Goal: Register for event/course

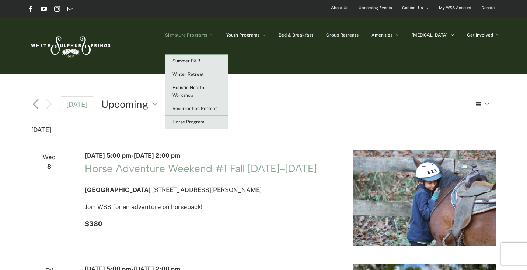
click at [214, 39] on link "Signature Programs" at bounding box center [189, 35] width 48 height 37
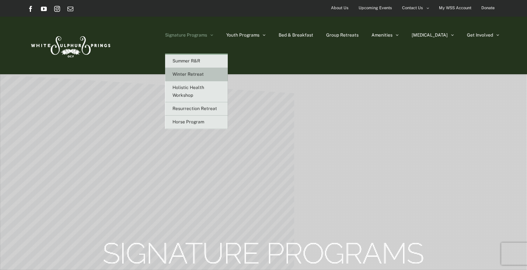
click at [204, 73] on span "Winter Retreat" at bounding box center [188, 74] width 31 height 5
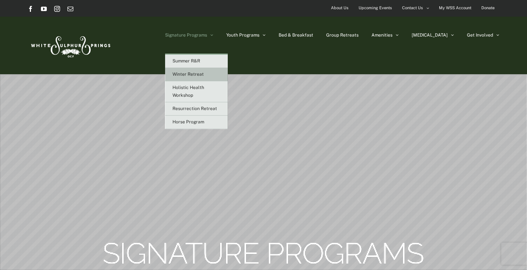
click at [204, 74] on span "Winter Retreat" at bounding box center [188, 74] width 31 height 5
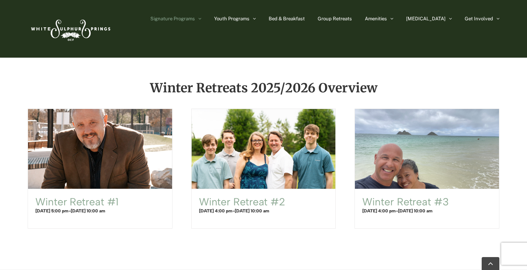
scroll to position [443, 0]
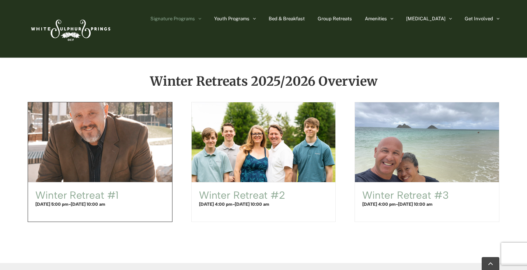
click at [124, 140] on span "Winter Retreat #1" at bounding box center [100, 142] width 159 height 88
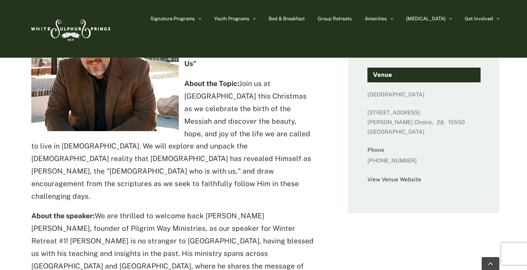
scroll to position [111, 0]
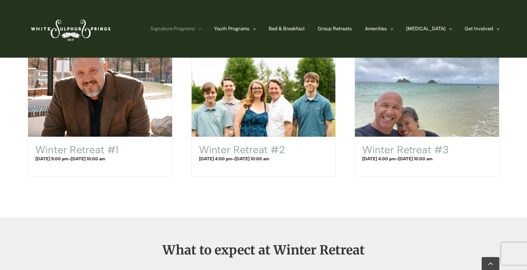
scroll to position [479, 0]
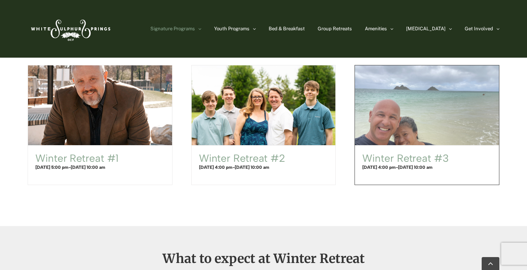
click at [427, 135] on span "Winter Retreat #3" at bounding box center [427, 105] width 159 height 88
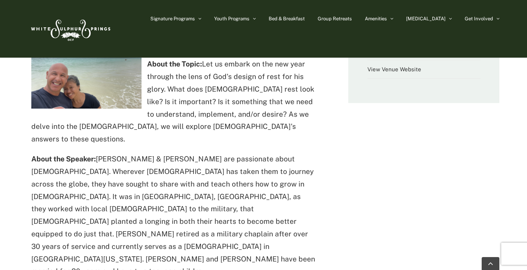
scroll to position [258, 0]
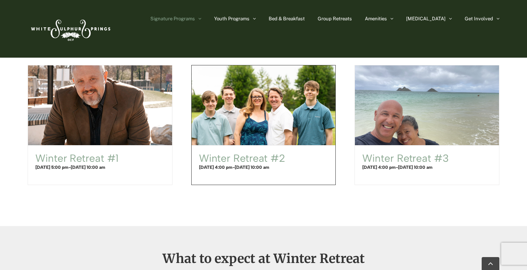
scroll to position [553, 0]
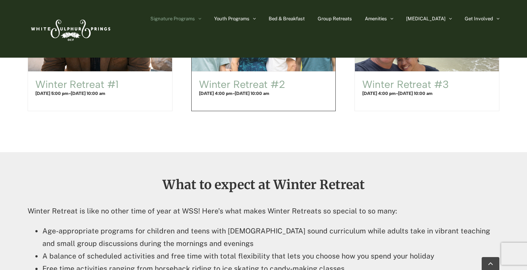
click at [311, 61] on span "Winter Retreat #2" at bounding box center [263, 31] width 159 height 88
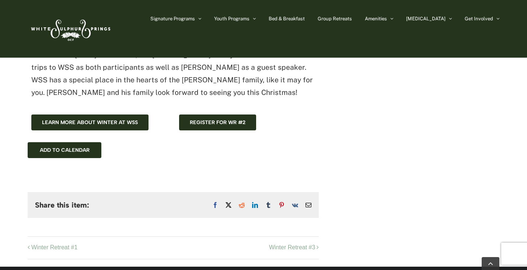
scroll to position [590, 0]
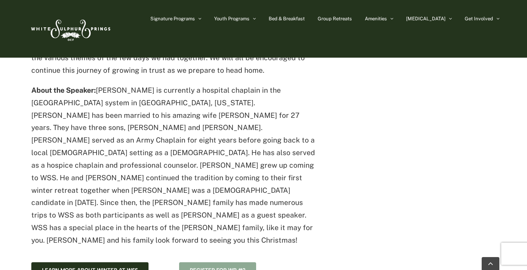
click at [223, 267] on span "Register for WR #2" at bounding box center [218, 270] width 56 height 6
